Goal: Register for event/course

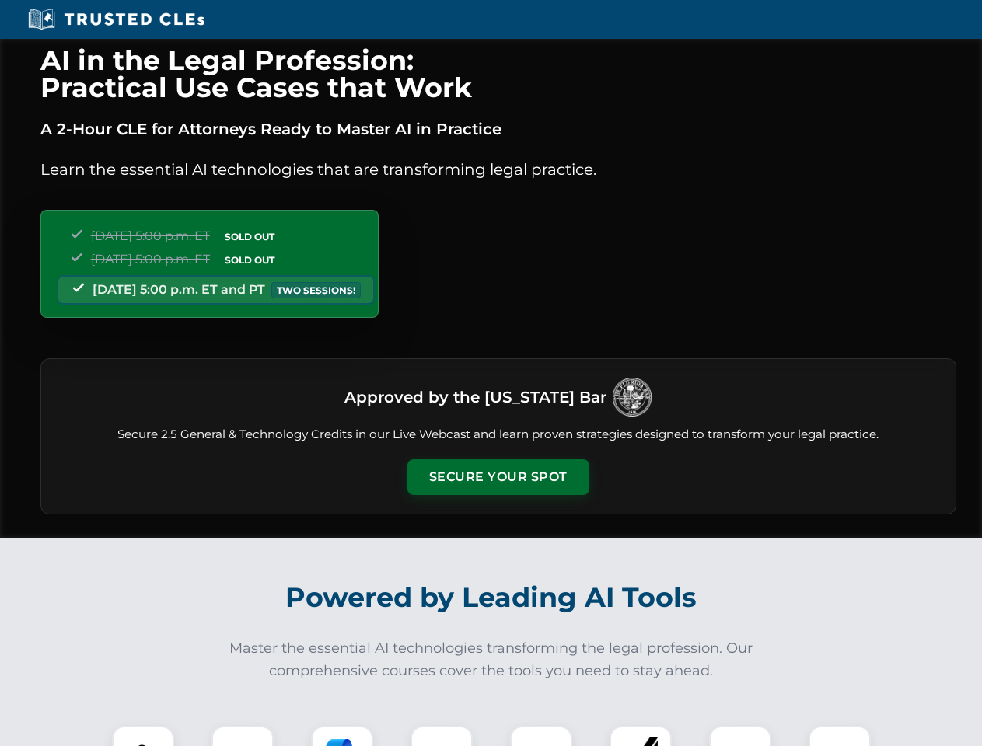
click at [498, 477] on button "Secure Your Spot" at bounding box center [498, 477] width 182 height 36
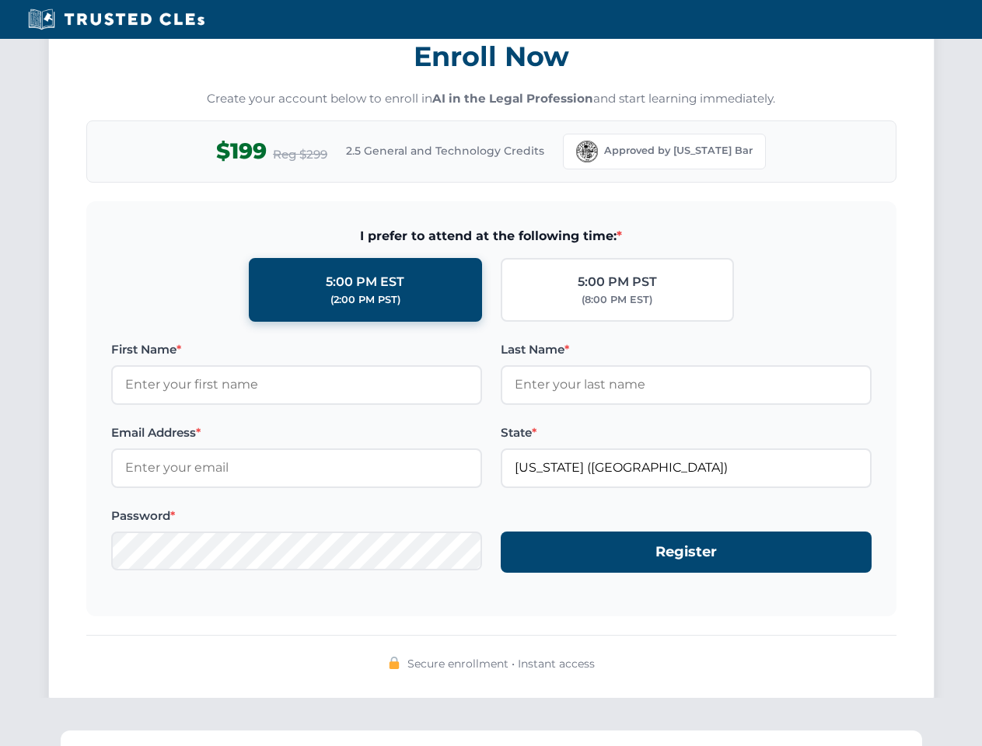
scroll to position [1526, 0]
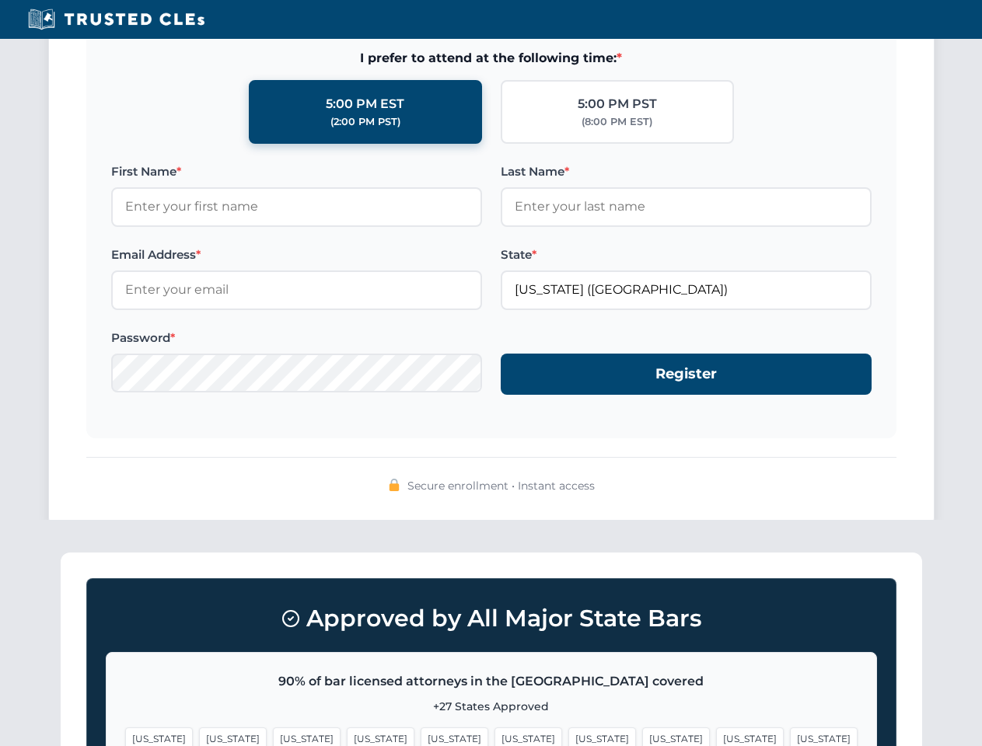
click at [716, 736] on span "[US_STATE]" at bounding box center [750, 739] width 68 height 23
